Goal: Navigation & Orientation: Find specific page/section

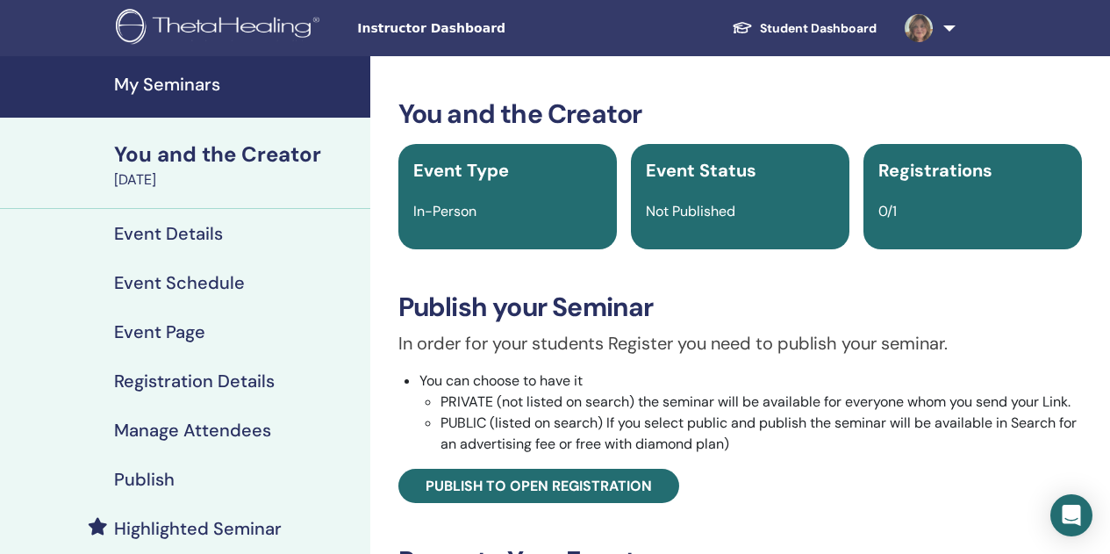
scroll to position [367, 0]
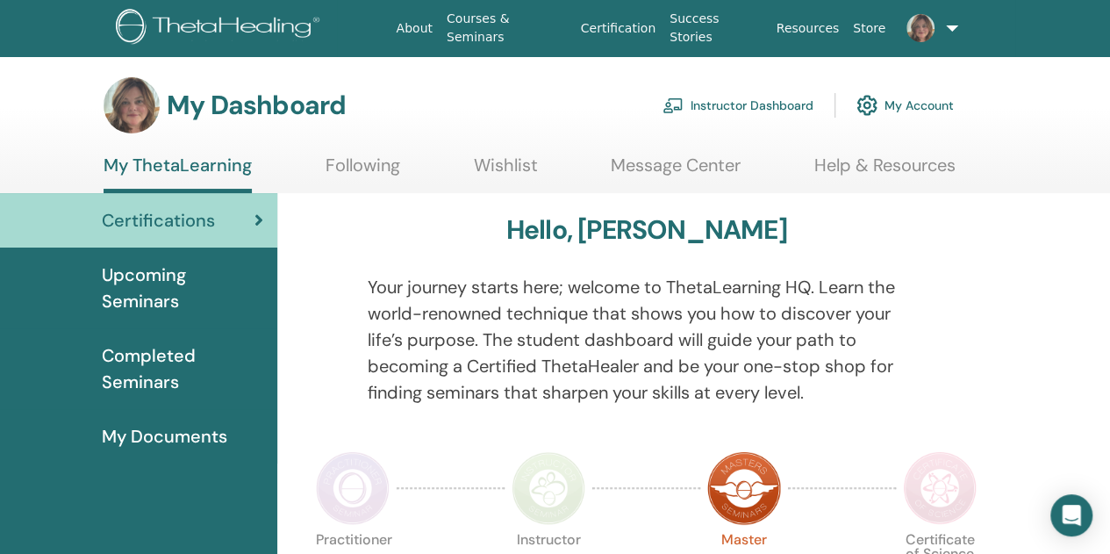
click at [132, 290] on span "Upcoming Seminars" at bounding box center [182, 287] width 161 height 53
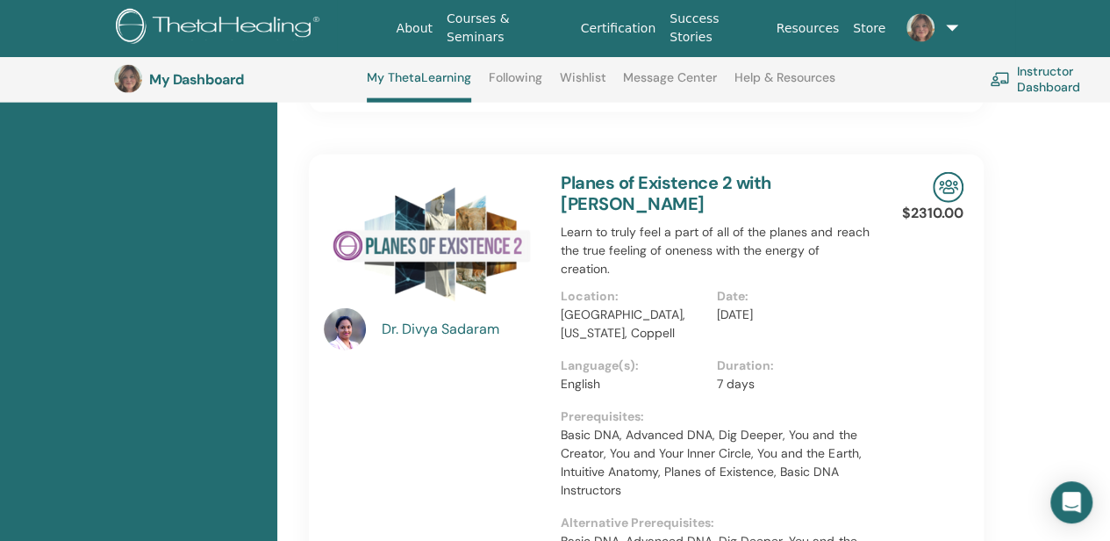
scroll to position [1941, 0]
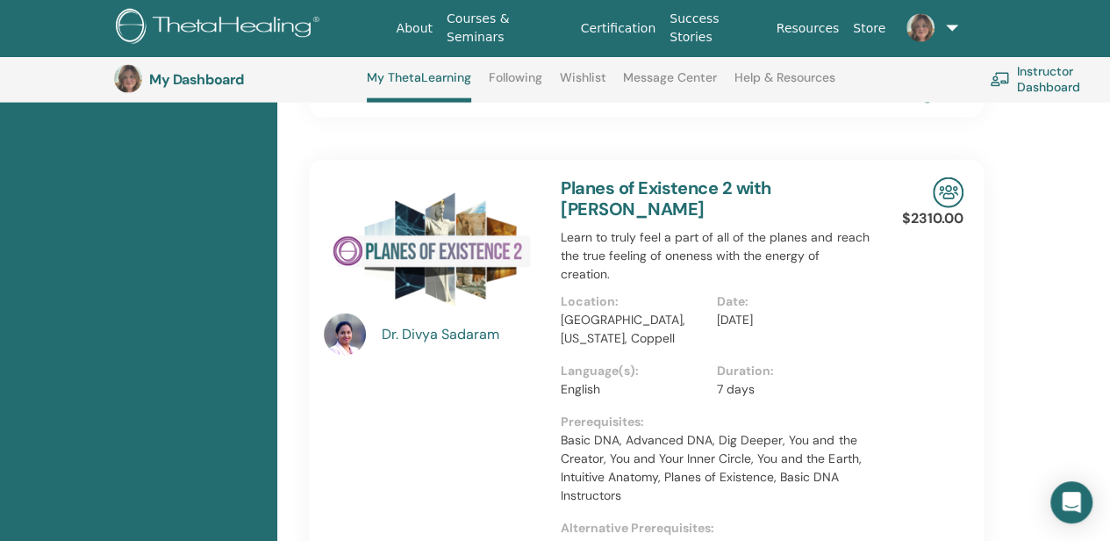
click at [944, 451] on div "$2310.00 Event Page" at bounding box center [941, 406] width 65 height 493
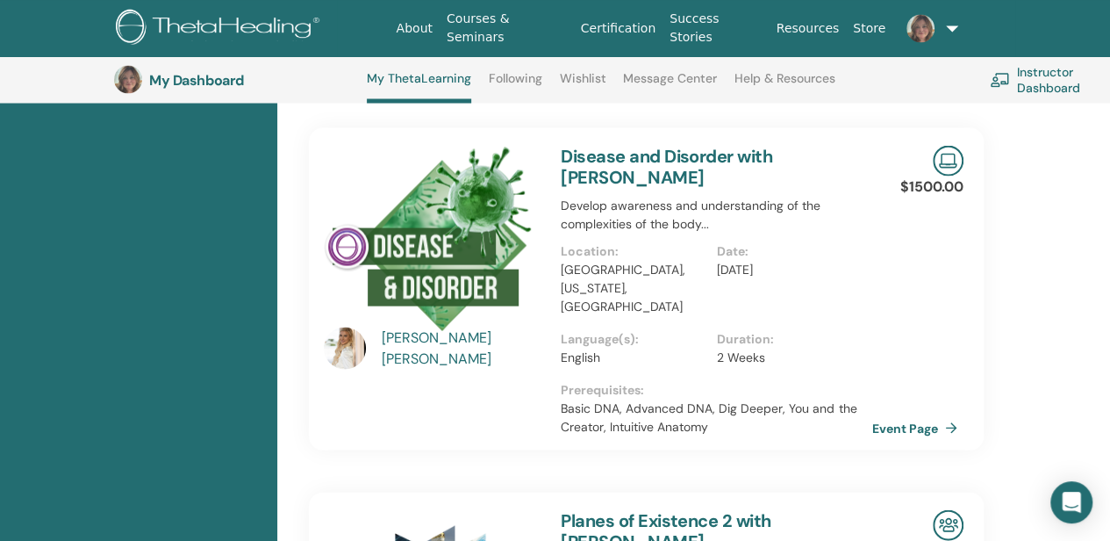
scroll to position [1599, 0]
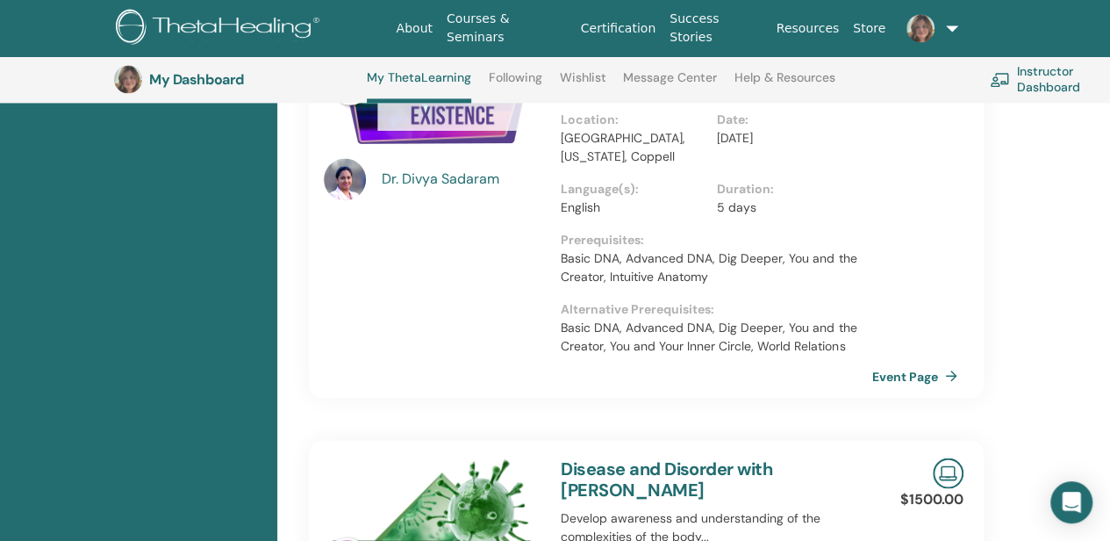
scroll to position [1284, 0]
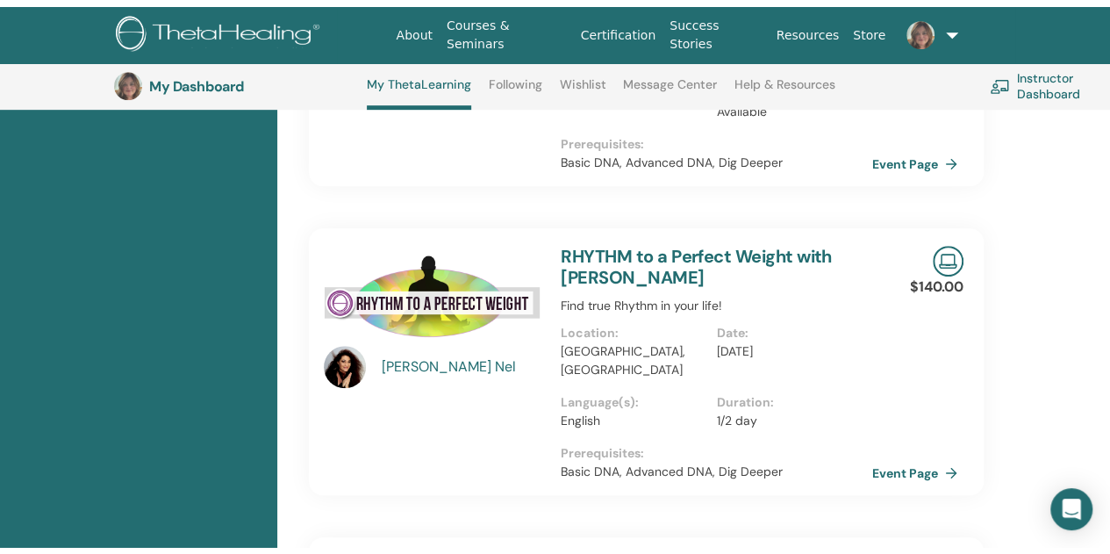
scroll to position [0, 0]
